Goal: Information Seeking & Learning: Check status

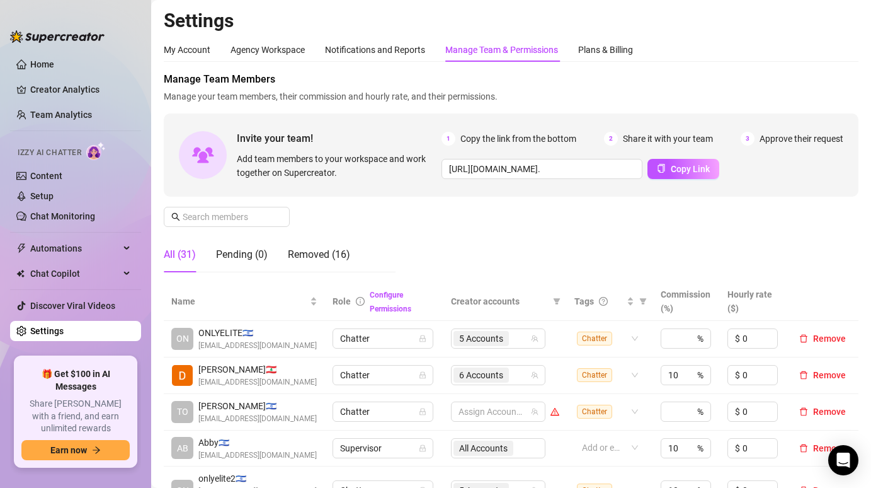
scroll to position [643, 0]
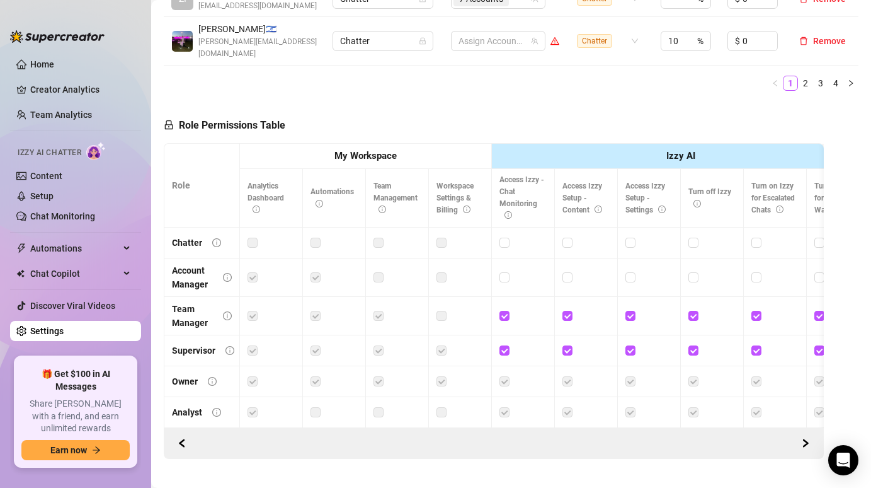
click at [34, 110] on link "Team Analytics" at bounding box center [61, 115] width 62 height 10
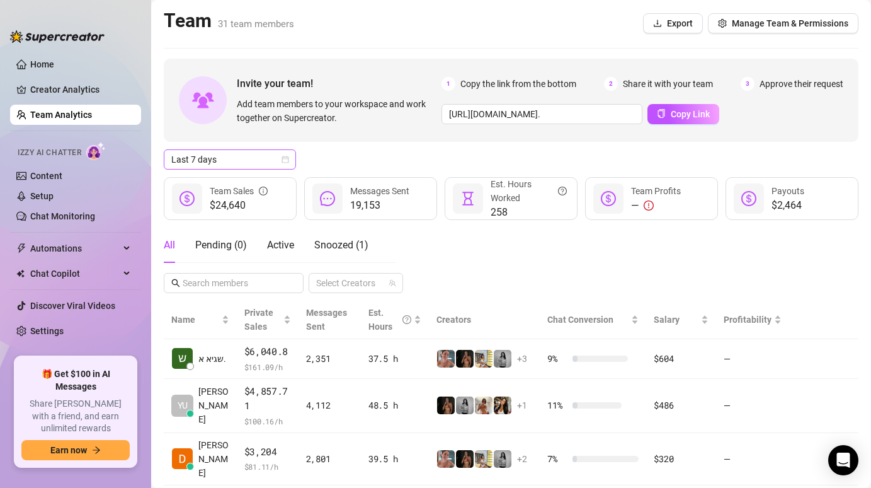
click at [273, 159] on span "Last 7 days" at bounding box center [229, 159] width 117 height 19
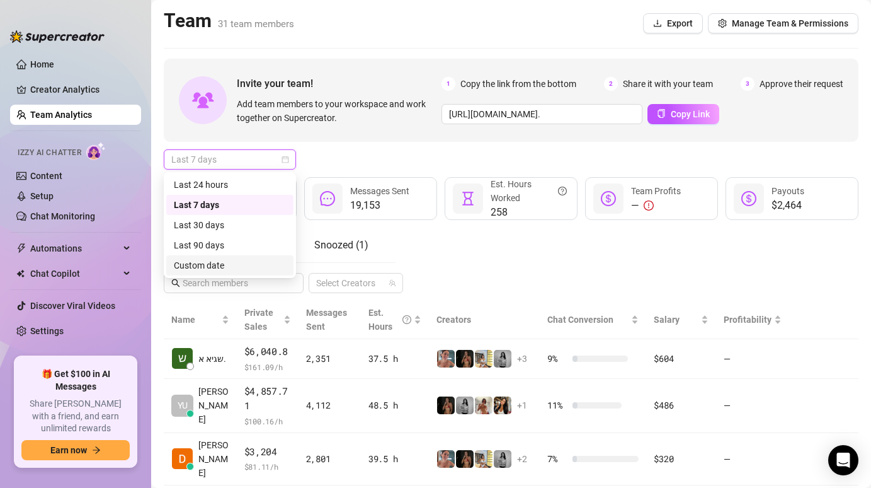
click at [241, 263] on div "Custom date" at bounding box center [230, 265] width 112 height 14
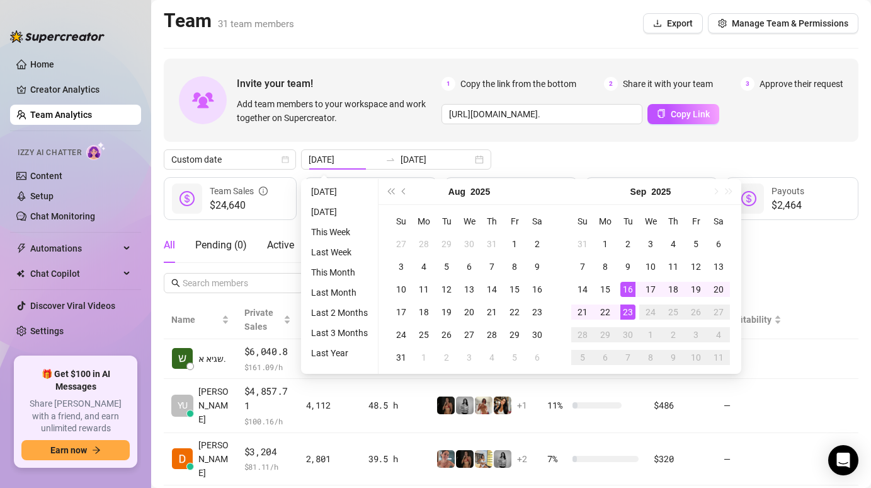
click at [304, 195] on ul "[DATE] [DATE] This Week Last Week This Month Last Month Last 2 Months Last 3 Mo…" at bounding box center [339, 276] width 77 height 195
type input "[DATE]"
click at [316, 187] on li "[DATE]" at bounding box center [339, 191] width 67 height 15
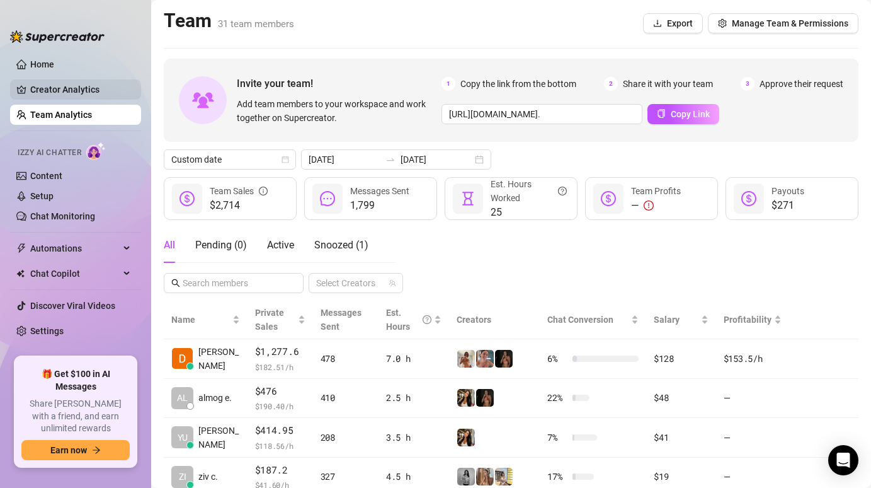
click at [55, 88] on link "Creator Analytics" at bounding box center [80, 89] width 101 height 20
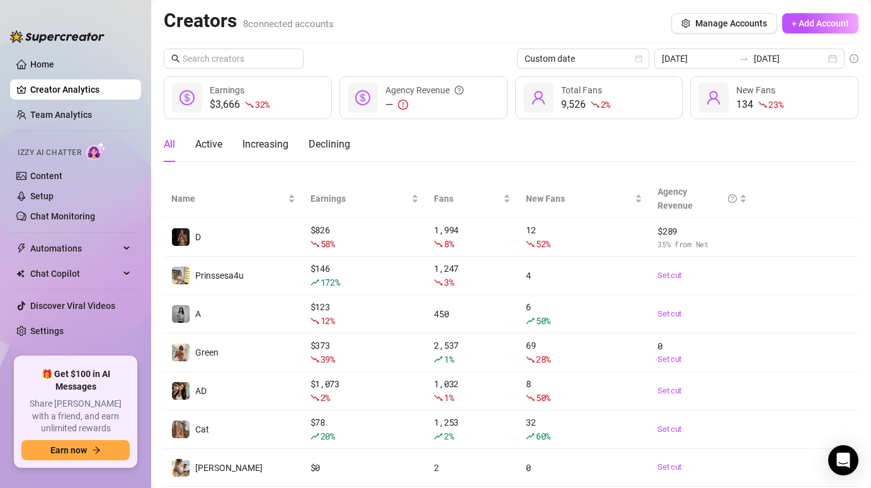
click at [400, 154] on div "All Active Increasing Declining" at bounding box center [511, 144] width 695 height 35
click at [54, 67] on link "Home" at bounding box center [42, 64] width 24 height 10
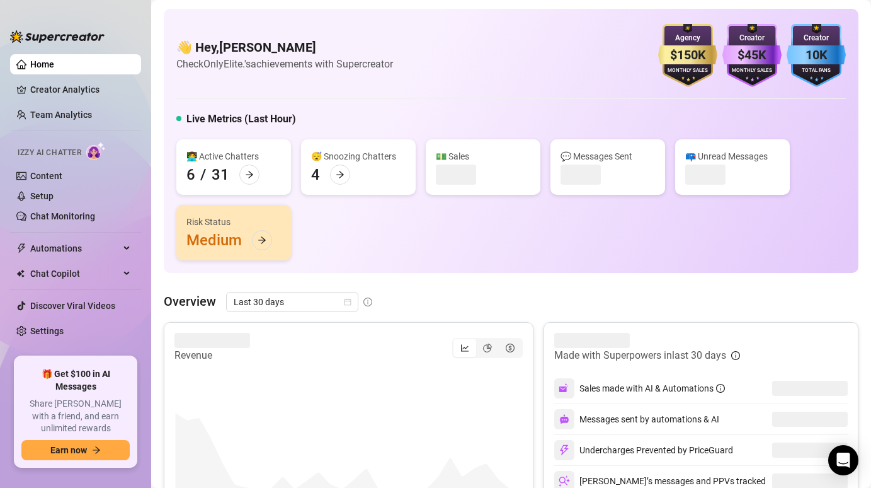
click at [312, 266] on div "👋 Hey, [PERSON_NAME] Check OnlyElite.'s achievements with Supercreator $150K Ag…" at bounding box center [511, 141] width 695 height 264
click at [311, 299] on span "Last 30 days" at bounding box center [292, 301] width 117 height 19
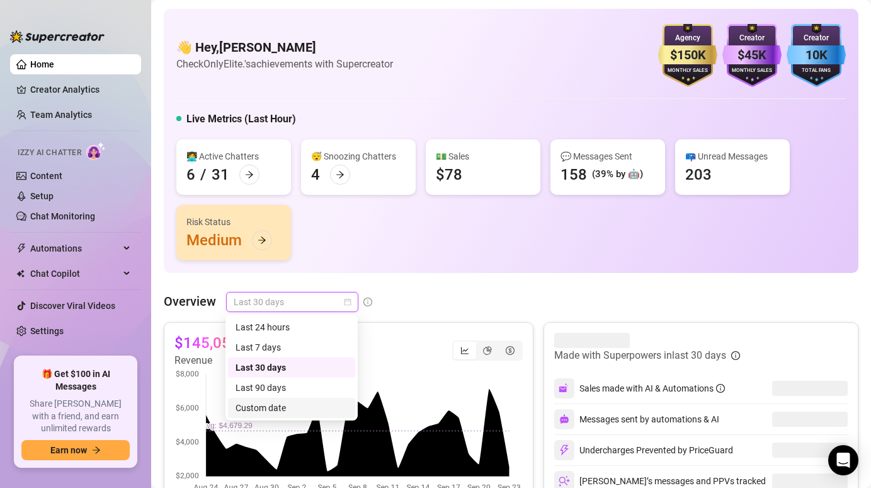
click at [282, 405] on div "Custom date" at bounding box center [292, 408] width 112 height 14
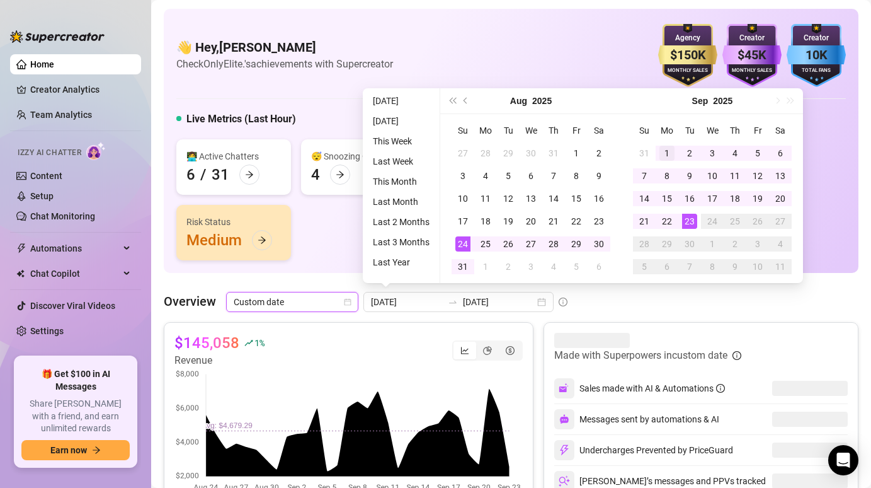
type input "[DATE]"
click at [670, 153] on div "1" at bounding box center [667, 153] width 15 height 15
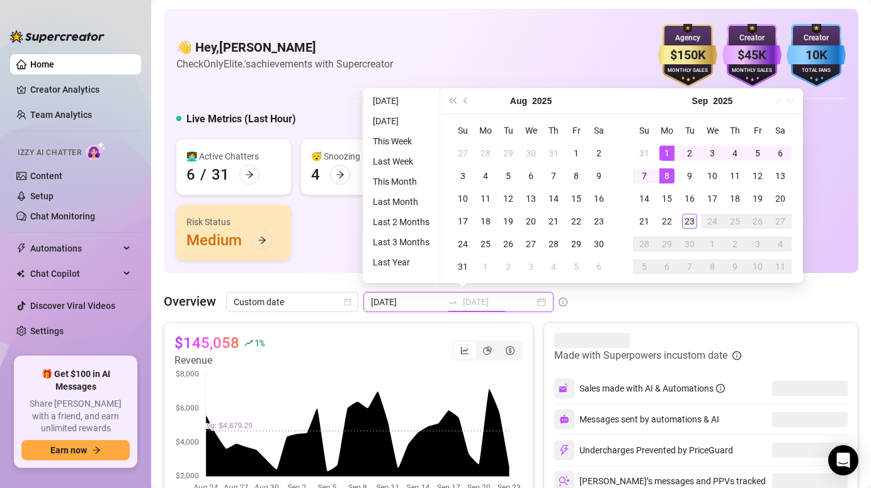
type input "[DATE]"
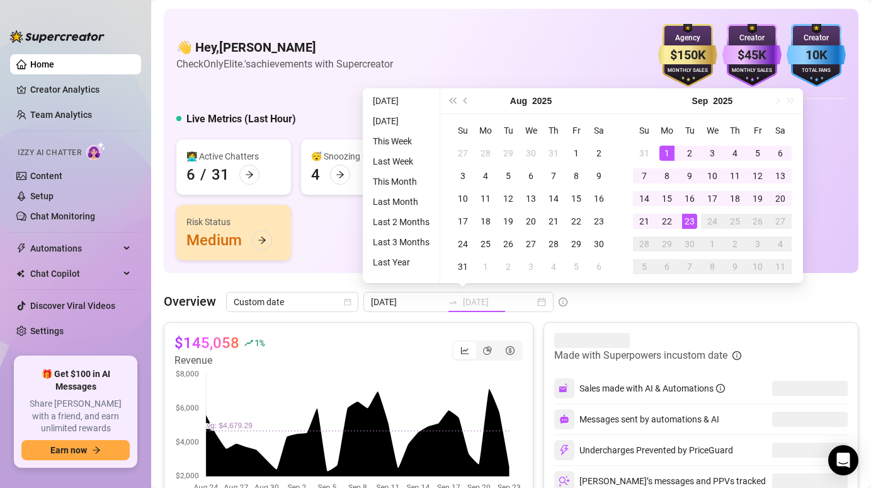
click at [685, 220] on div "23" at bounding box center [689, 221] width 15 height 15
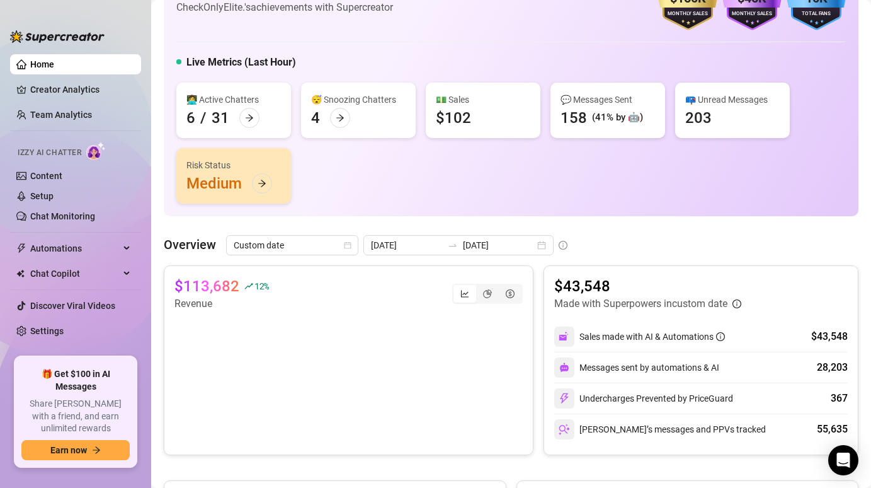
scroll to position [62, 0]
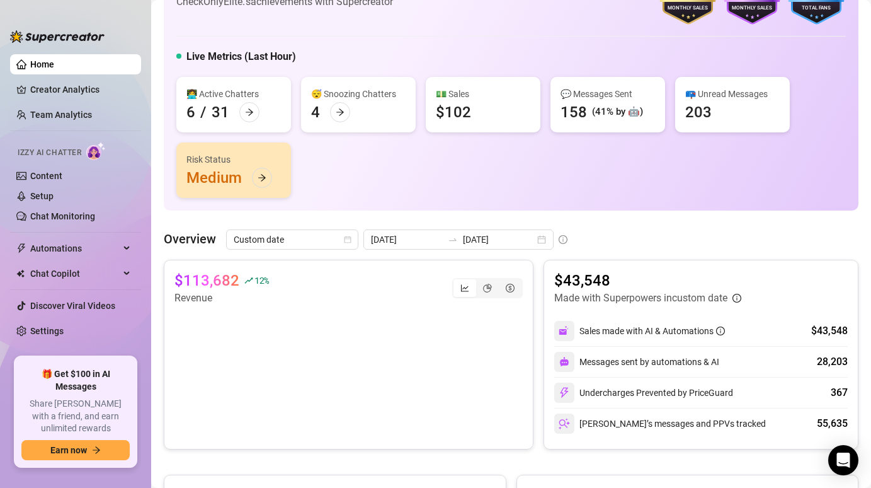
click at [250, 89] on div "👩‍💻 Active Chatters" at bounding box center [233, 94] width 94 height 14
click at [250, 122] on div at bounding box center [249, 112] width 20 height 20
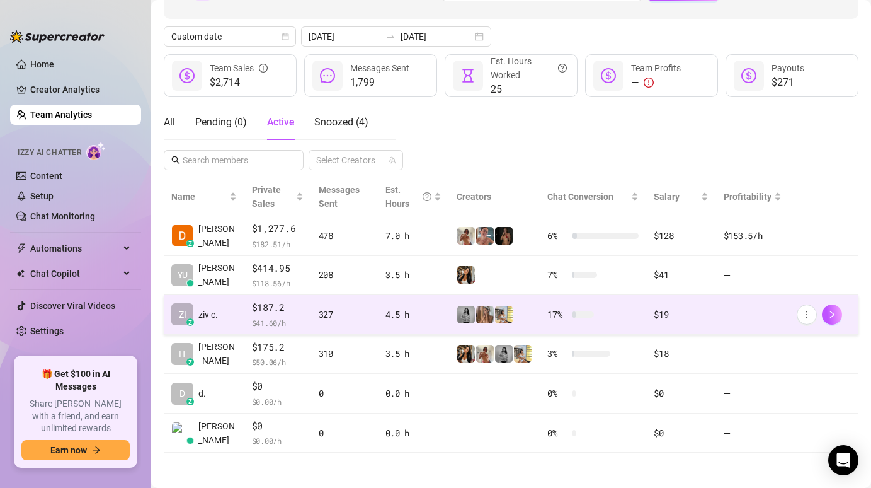
scroll to position [125, 0]
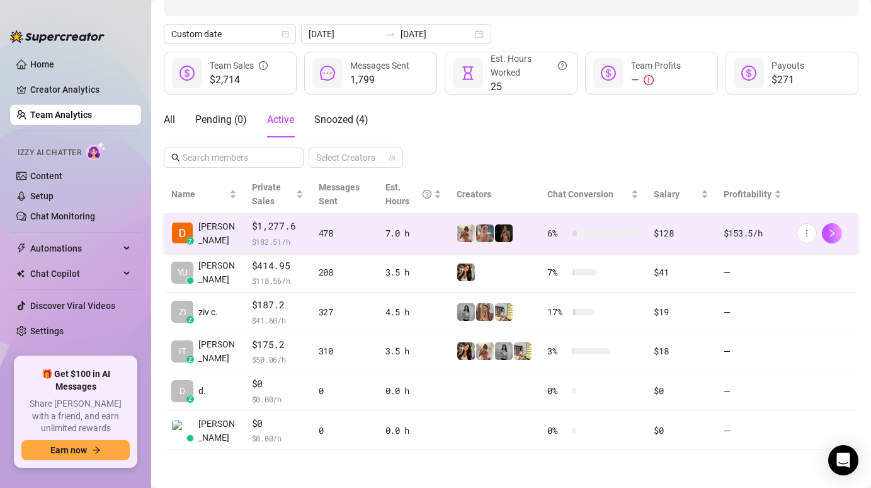
click at [360, 245] on td "478" at bounding box center [344, 234] width 67 height 40
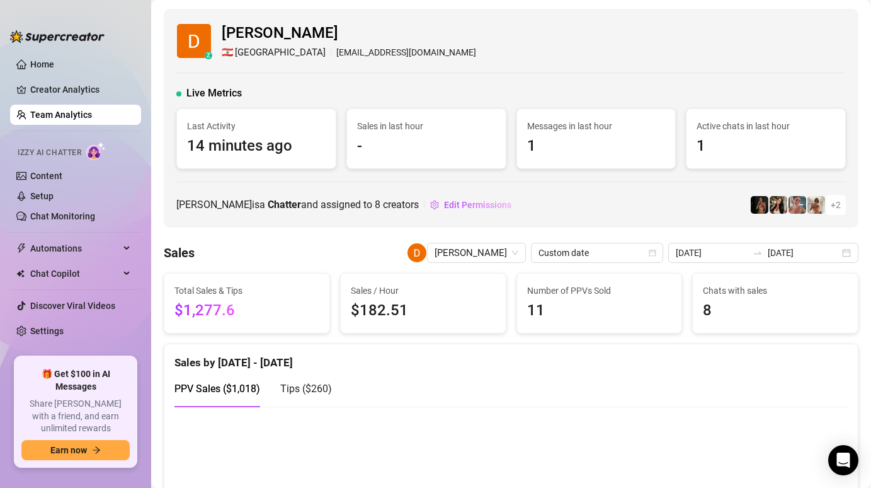
click at [363, 386] on div "PPV Sales ( $1,018 ) Tips ( $260 )" at bounding box center [511, 388] width 673 height 36
